Goal: Task Accomplishment & Management: Complete application form

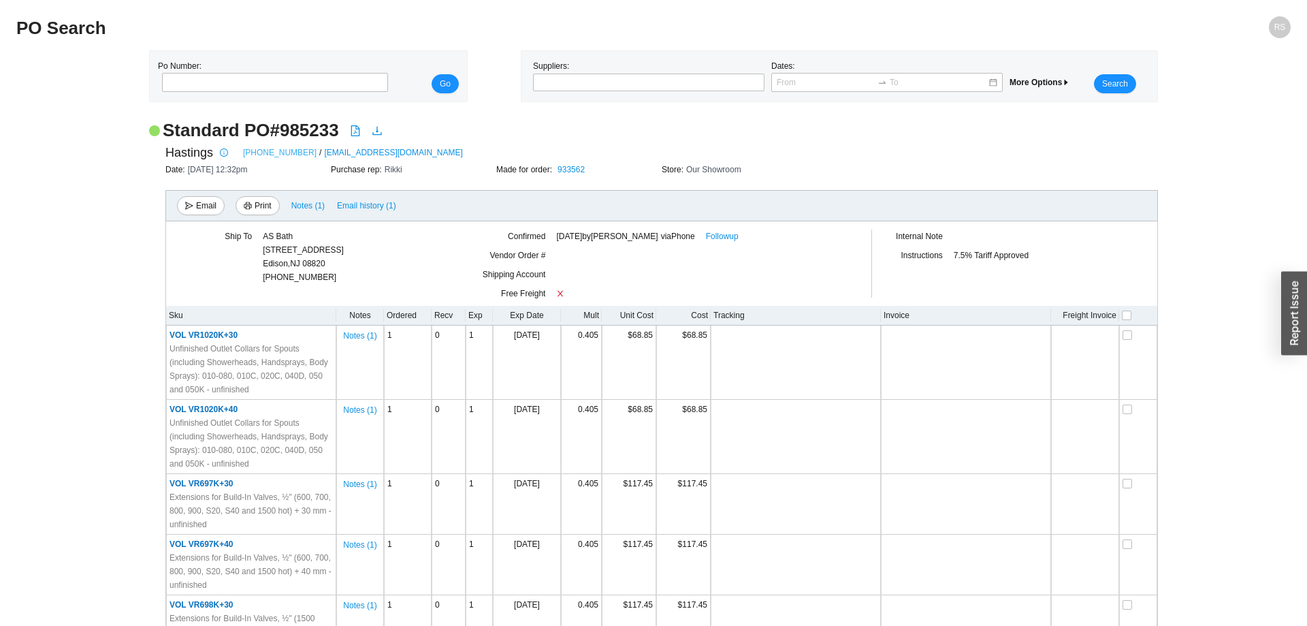
click at [272, 151] on link "[PHONE_NUMBER]" at bounding box center [280, 153] width 74 height 14
click at [737, 237] on link "Followup" at bounding box center [722, 236] width 33 height 14
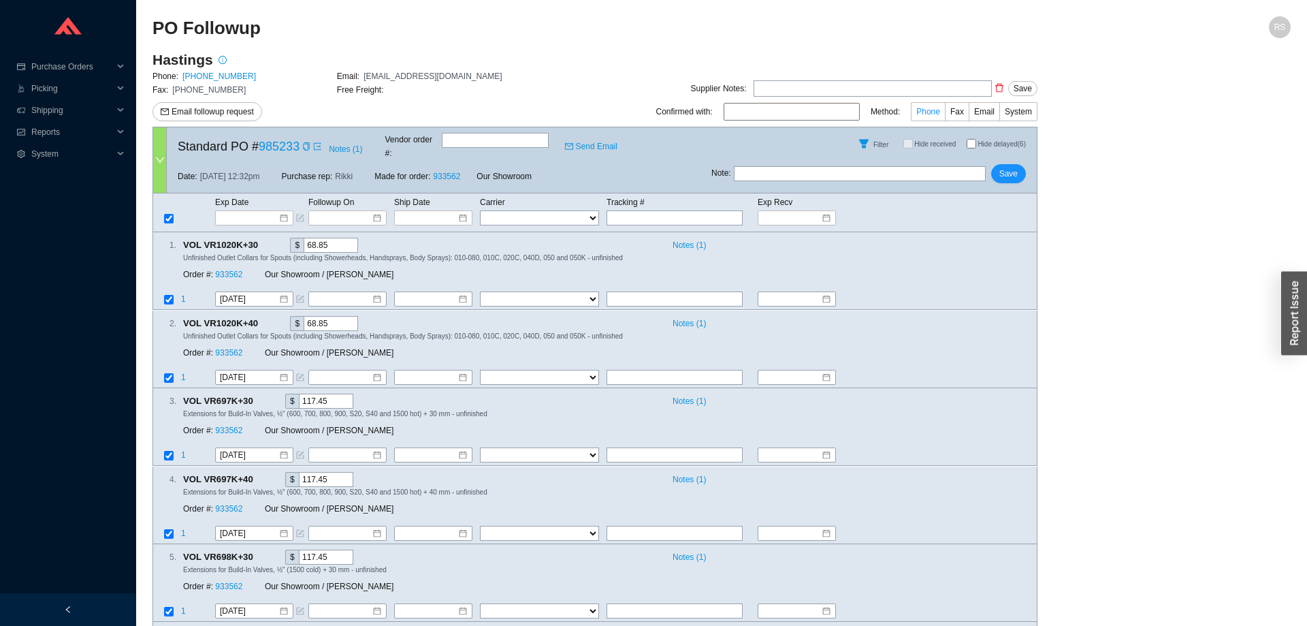
click at [933, 111] on span "Phone" at bounding box center [928, 112] width 24 height 10
click at [945, 114] on input "Phone" at bounding box center [945, 114] width 0 height 0
click at [751, 112] on input at bounding box center [792, 112] width 136 height 18
type input "Chris"
click at [236, 211] on input at bounding box center [250, 218] width 58 height 14
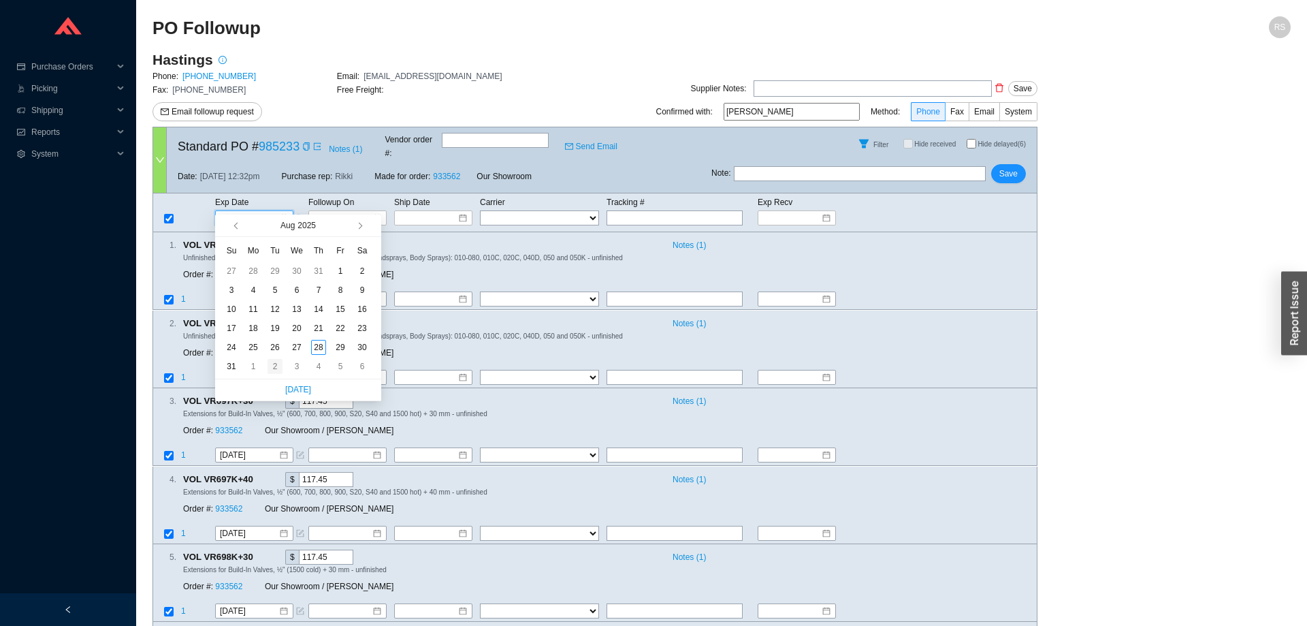
type input "9/2/2025"
click at [276, 368] on div "2" at bounding box center [275, 366] width 15 height 15
type input "9/2/2025"
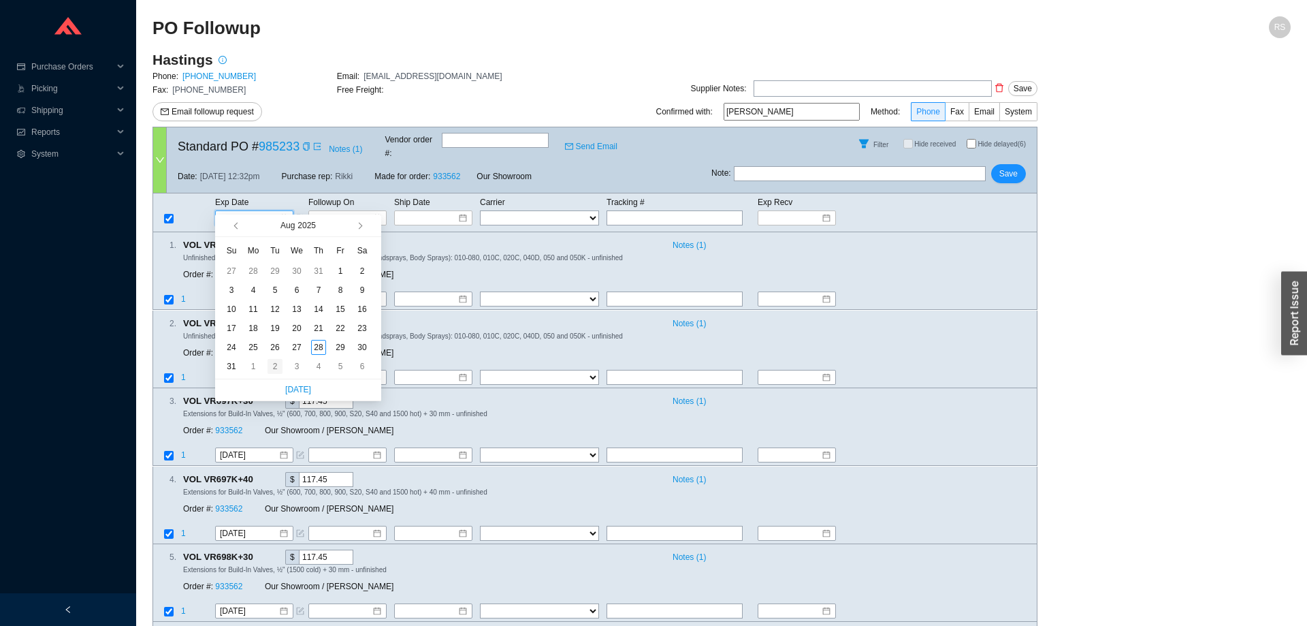
type input "9/2/2025"
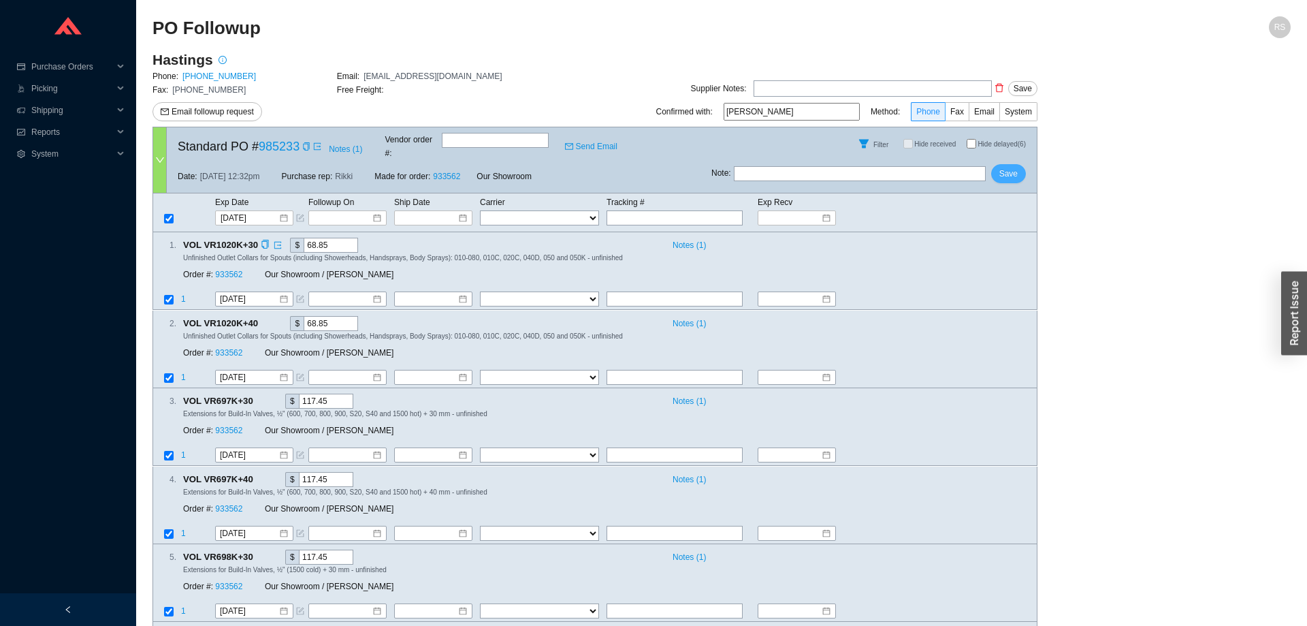
drag, startPoint x: 1014, startPoint y: 165, endPoint x: 1028, endPoint y: 227, distance: 64.1
click at [1030, 214] on form "Standard PO # 985233 Notes ( 1 ) Vendor order # : Send Email Filter Hide receiv…" at bounding box center [594, 422] width 885 height 590
click at [1005, 316] on div "Notes ( 1 )" at bounding box center [845, 323] width 359 height 14
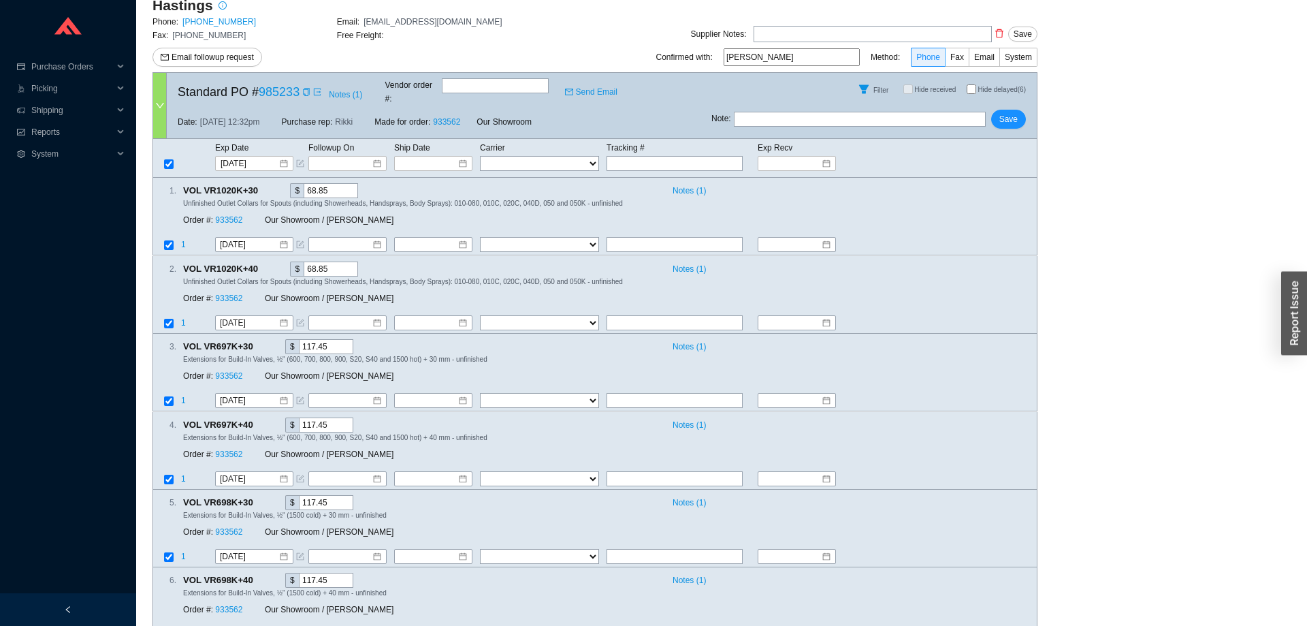
scroll to position [91, 0]
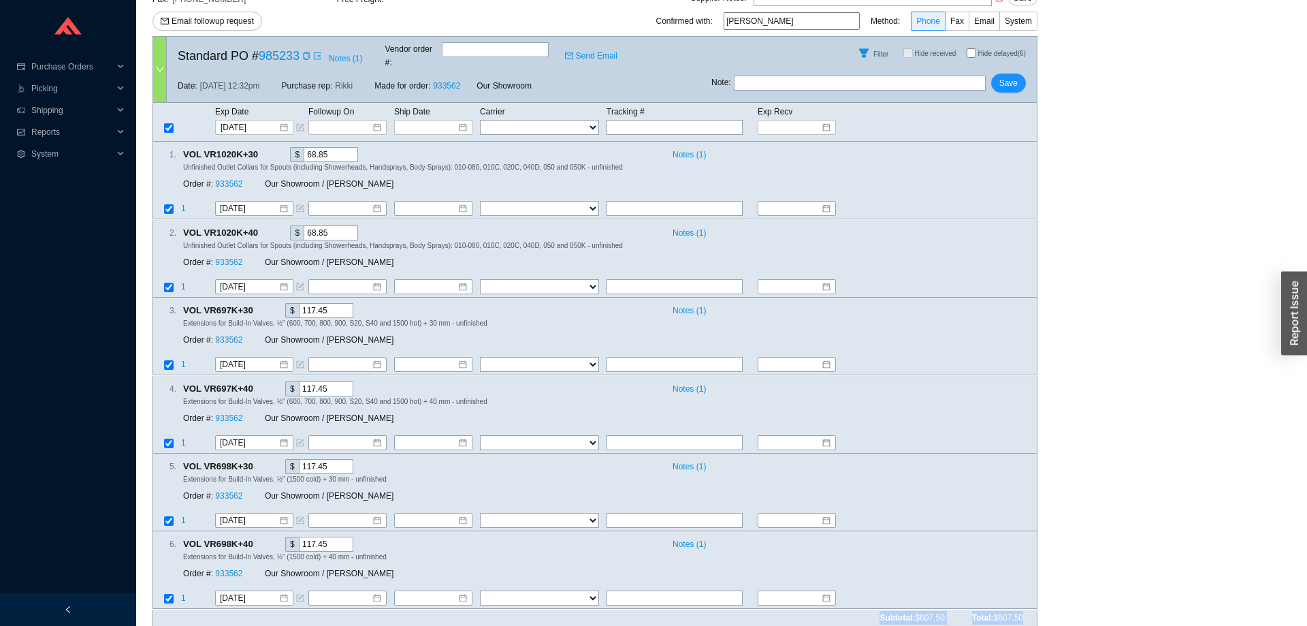
drag, startPoint x: 149, startPoint y: 29, endPoint x: 1031, endPoint y: 600, distance: 1050.6
click at [1031, 600] on section "PO Followup RS Hastings Phone: 800-351-0038 Email: orderdesk@hastingstilebath.c…" at bounding box center [721, 273] width 1171 height 728
click at [1031, 609] on div "Subtotal: $607.50 Total: $607.50" at bounding box center [594, 617] width 885 height 17
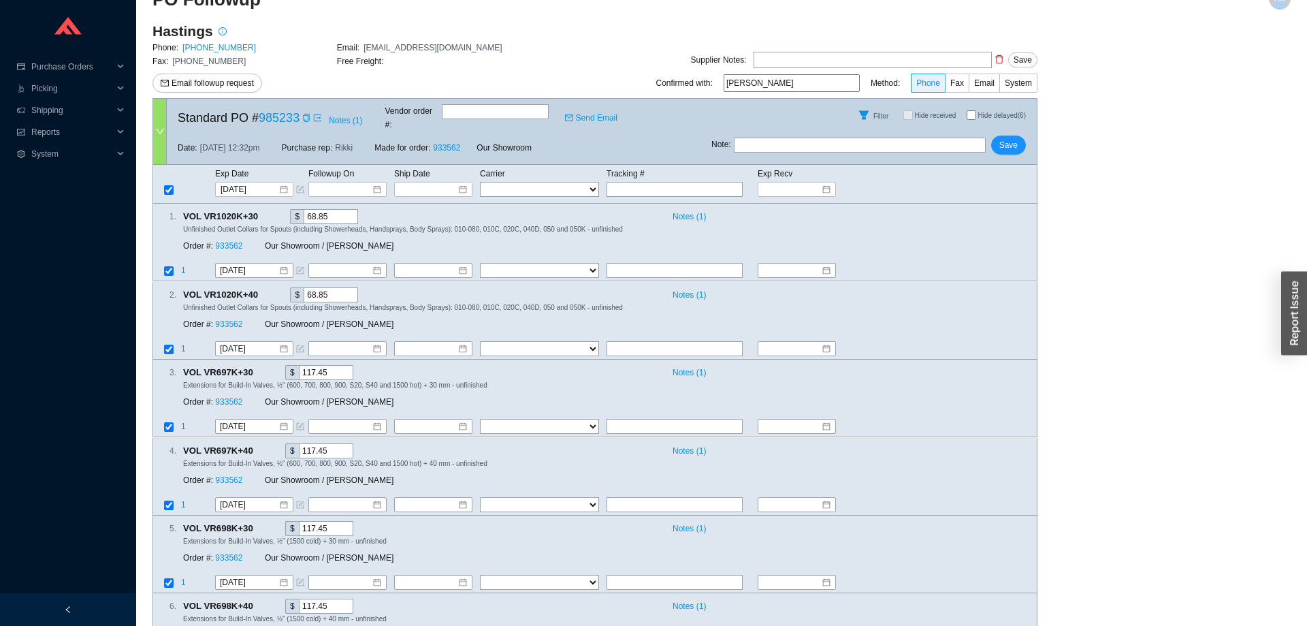
scroll to position [0, 0]
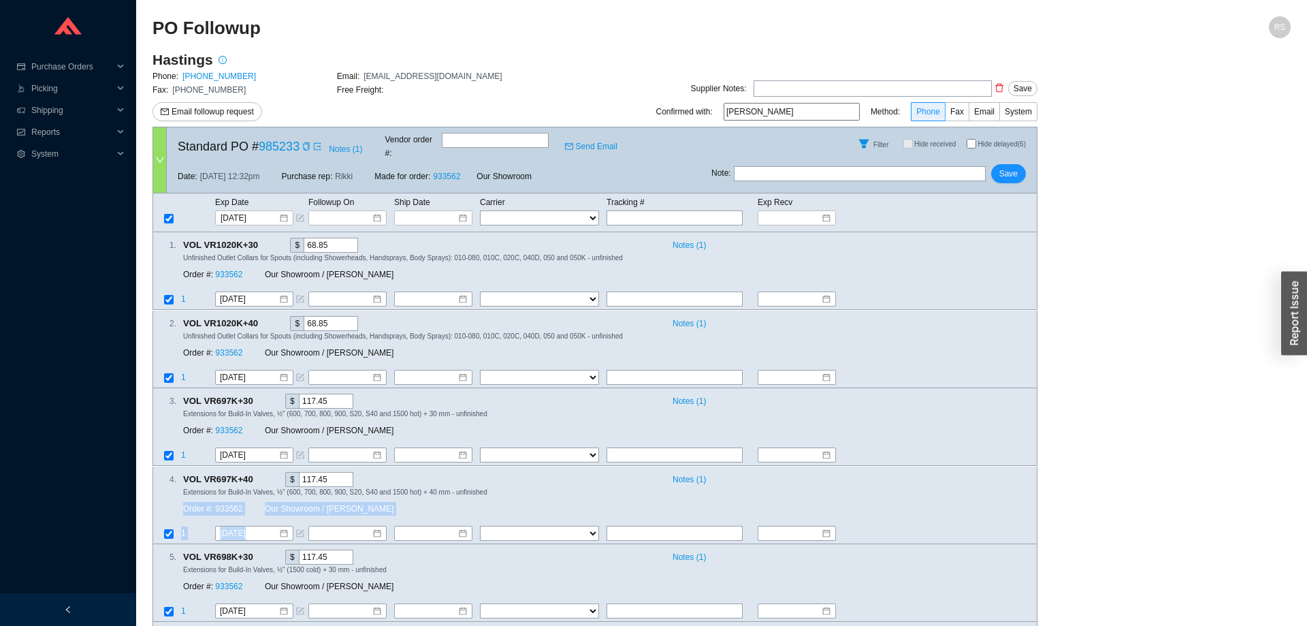
drag, startPoint x: 1030, startPoint y: 603, endPoint x: 1094, endPoint y: 477, distance: 141.9
click at [1094, 477] on main "Hastings Phone: 800-351-0038 Email: orderdesk@hastingstilebath.com Fax: 631-285…" at bounding box center [721, 388] width 1138 height 677
drag, startPoint x: 1071, startPoint y: 498, endPoint x: 258, endPoint y: 18, distance: 943.6
click at [258, 18] on section "PO Followup RS Hastings Phone: 800-351-0038 Email: orderdesk@hastingstilebath.c…" at bounding box center [721, 371] width 1138 height 711
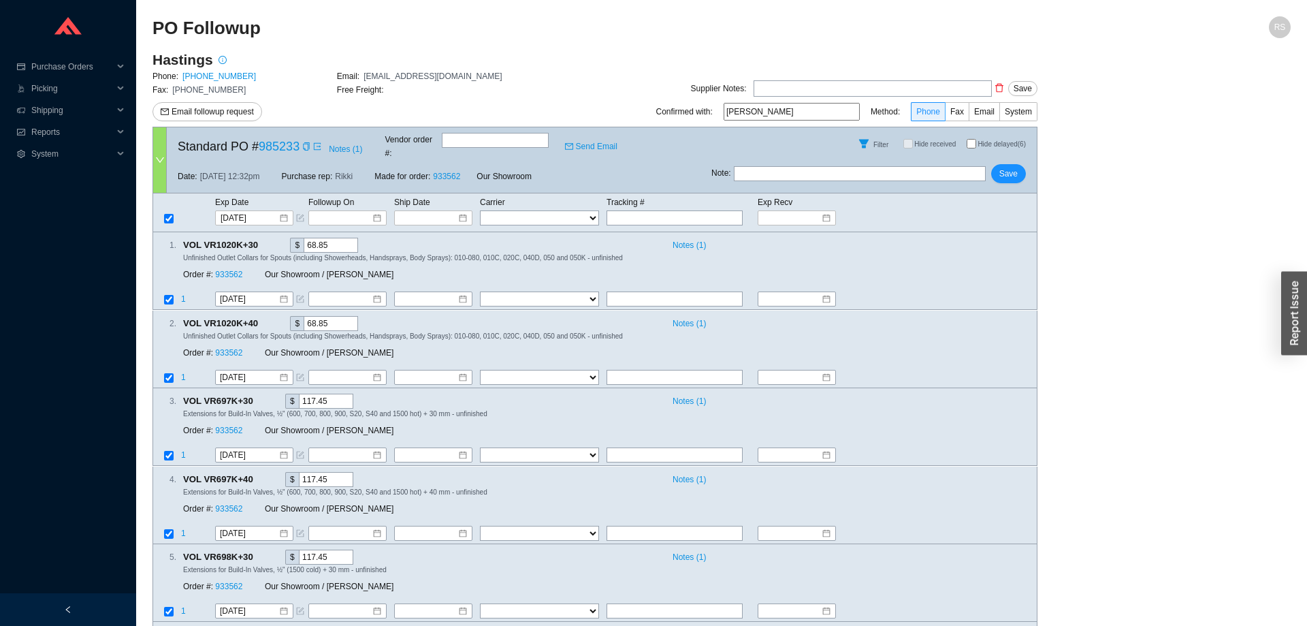
click at [258, 18] on h2 "PO Followup" at bounding box center [579, 28] width 854 height 24
click at [263, 211] on input at bounding box center [250, 218] width 58 height 14
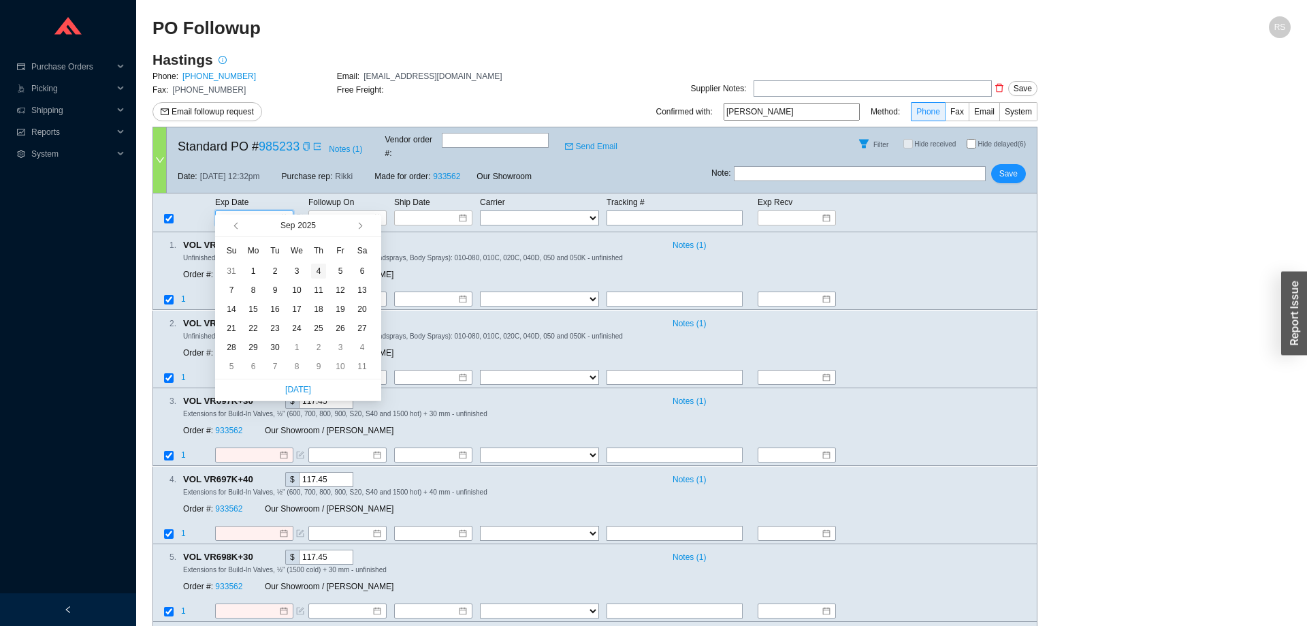
type input "9/4/2025"
type input "8/31/2025"
click at [235, 227] on button "button" at bounding box center [237, 225] width 13 height 22
type input "8/29/2025"
click at [334, 345] on div "29" at bounding box center [340, 347] width 15 height 15
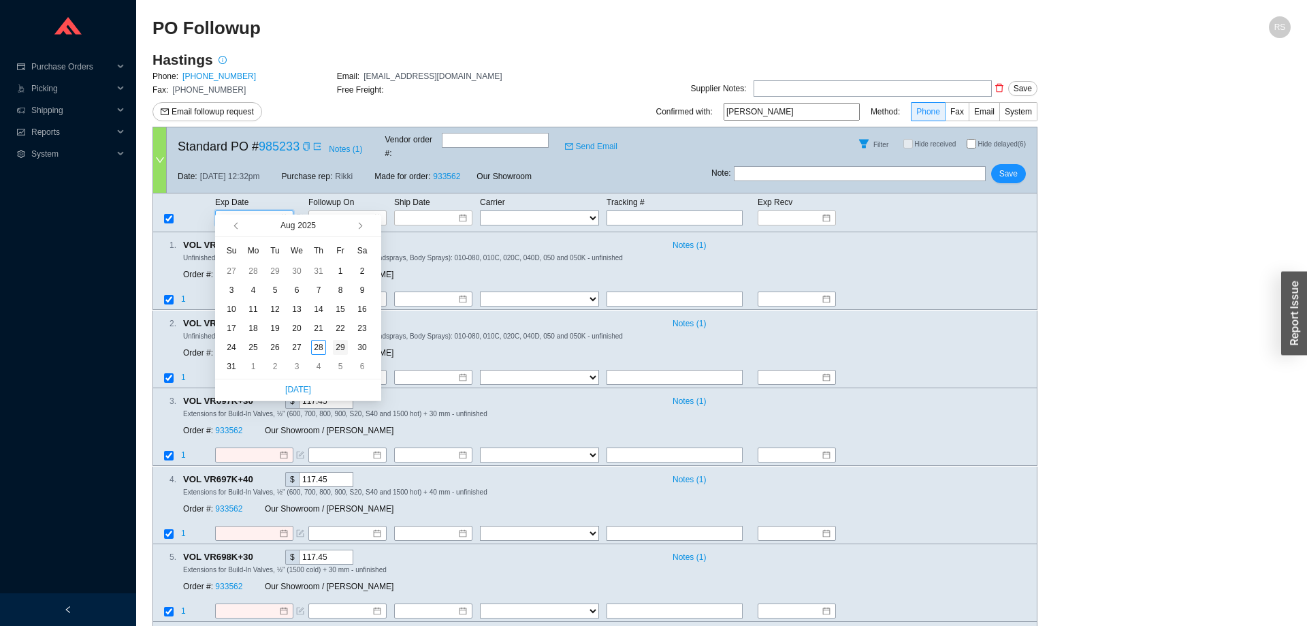
type input "8/29/2025"
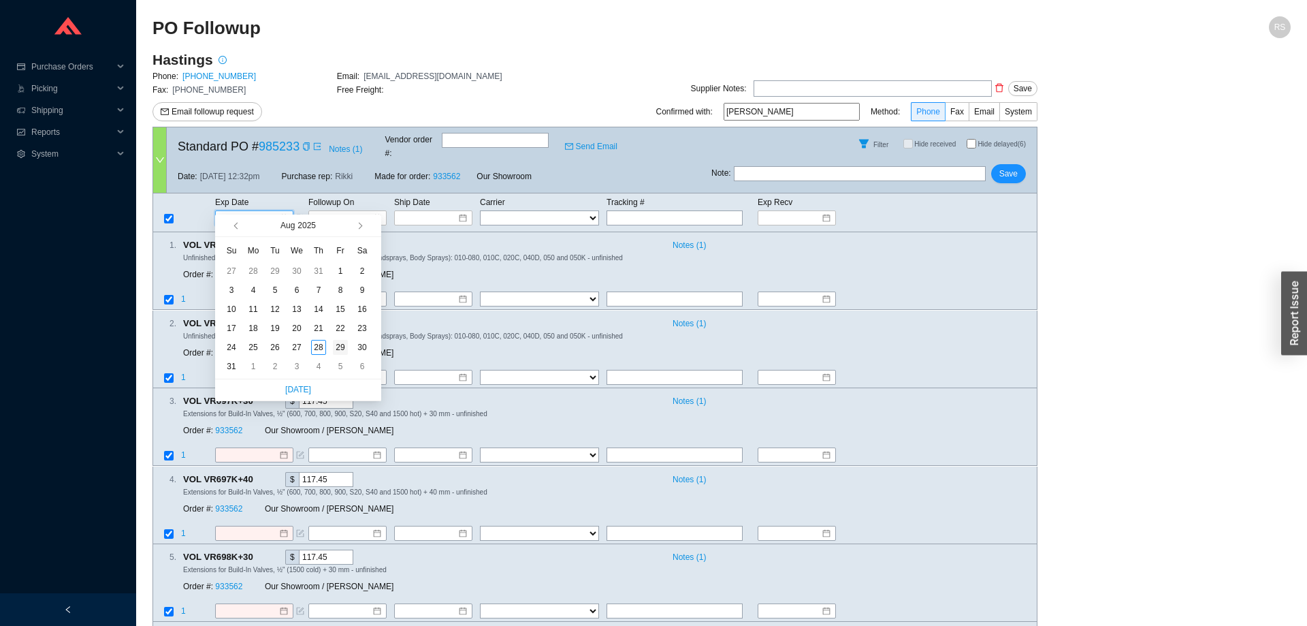
type input "8/29/2025"
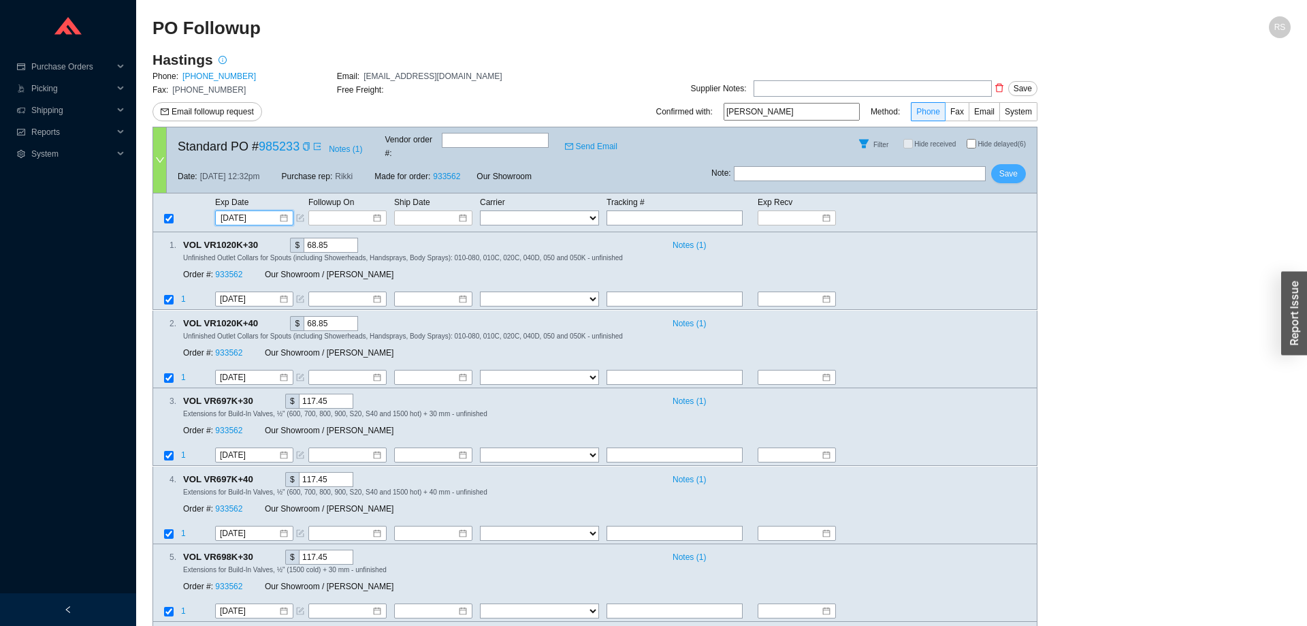
click at [1003, 167] on span "Save" at bounding box center [1008, 174] width 18 height 14
